Goal: Find specific page/section: Find specific page/section

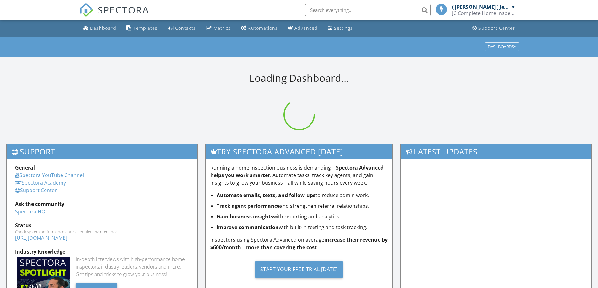
click at [345, 9] on input "text" at bounding box center [367, 10] width 125 height 13
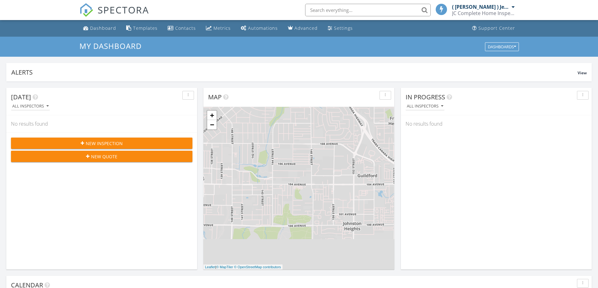
scroll to position [3, 3]
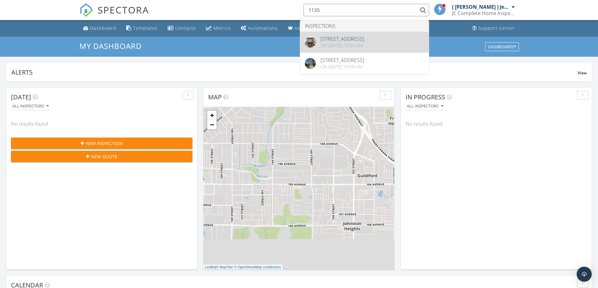
type input "1135"
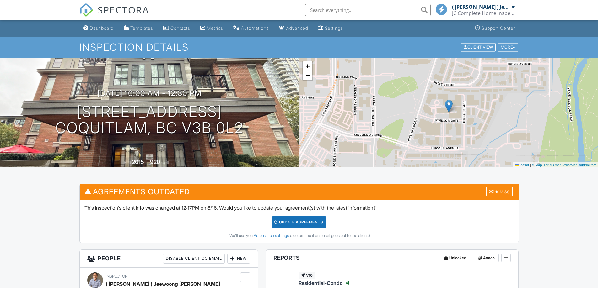
scroll to position [39, 0]
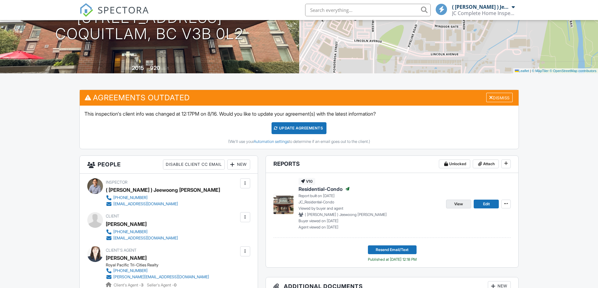
scroll to position [0, 0]
click at [462, 205] on span "View" at bounding box center [458, 204] width 9 height 6
